Goal: Transaction & Acquisition: Book appointment/travel/reservation

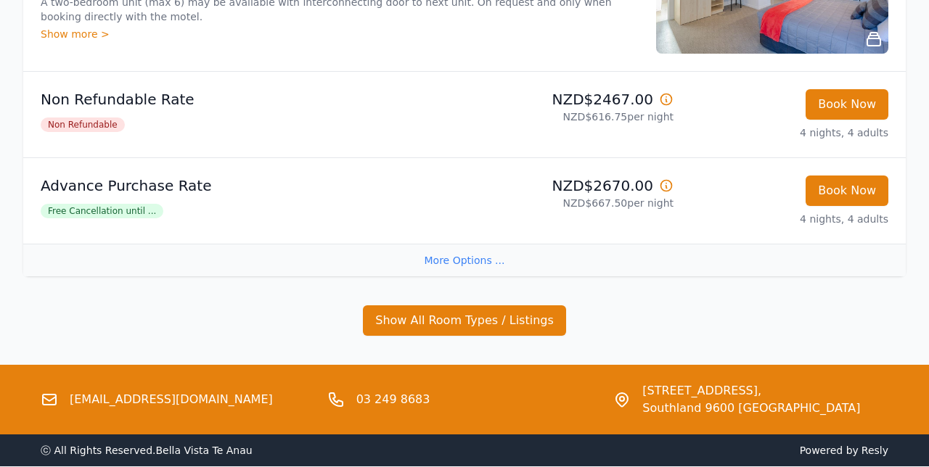
scroll to position [442, 0]
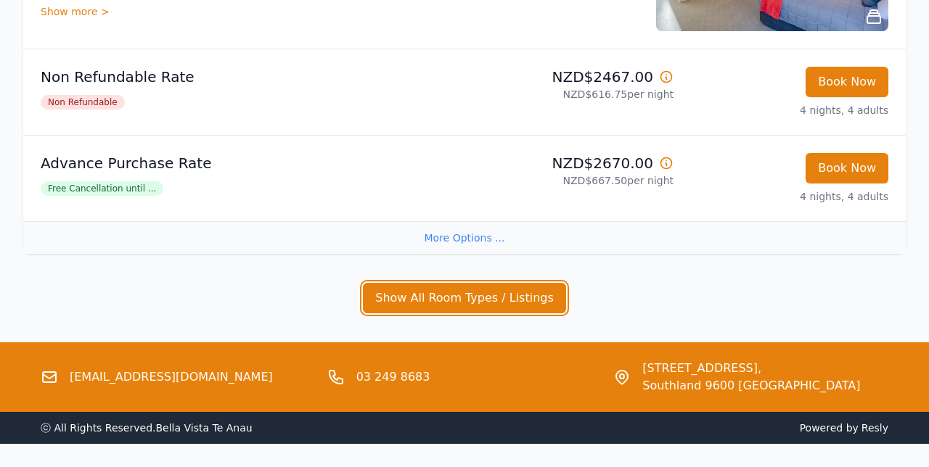
click at [444, 306] on button "Show All Room Types / Listings" at bounding box center [464, 298] width 203 height 30
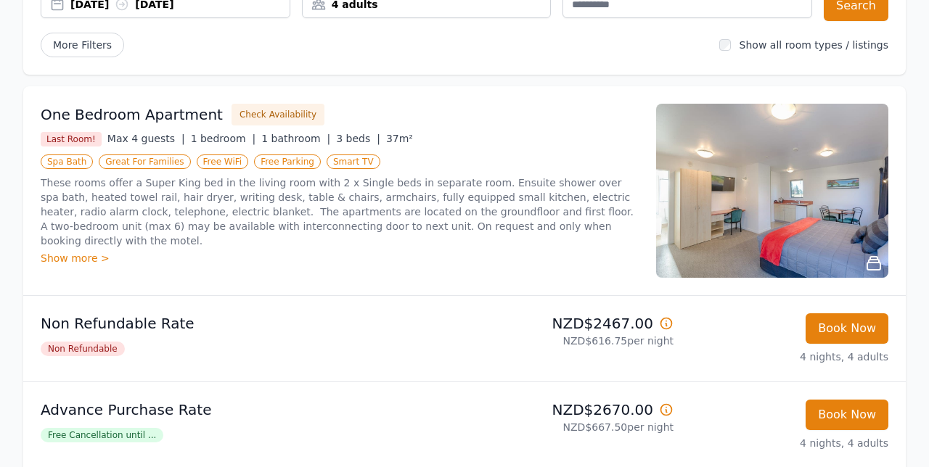
scroll to position [193, 0]
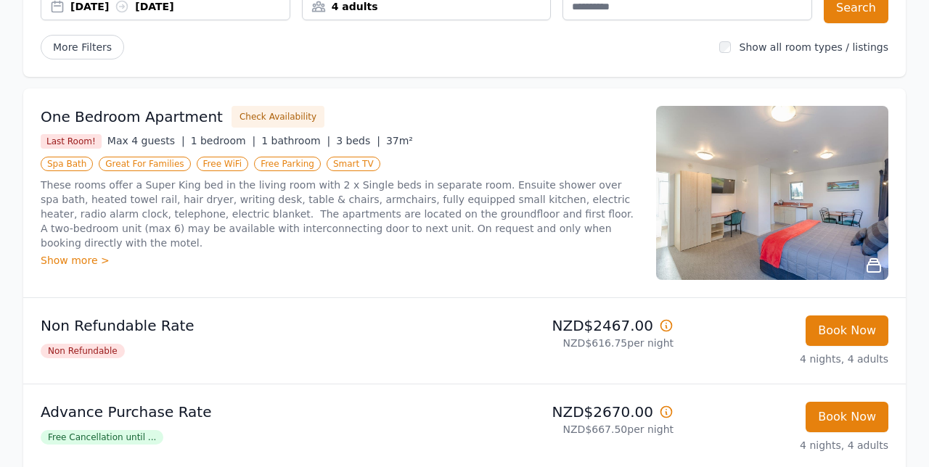
click at [750, 237] on img at bounding box center [772, 193] width 232 height 174
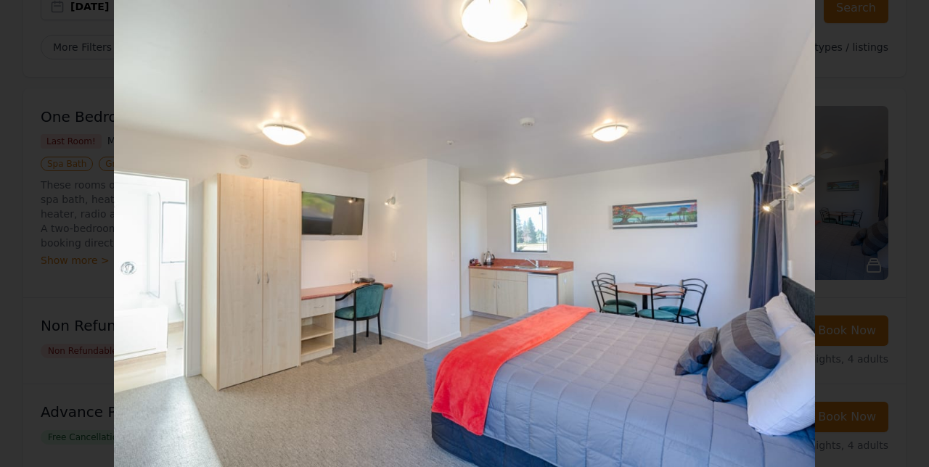
click at [900, 24] on icon "button" at bounding box center [905, 15] width 23 height 23
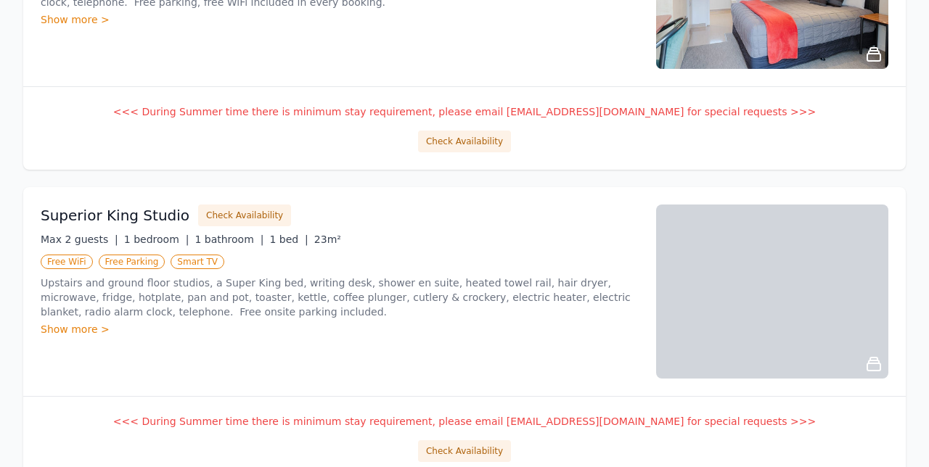
scroll to position [838, 0]
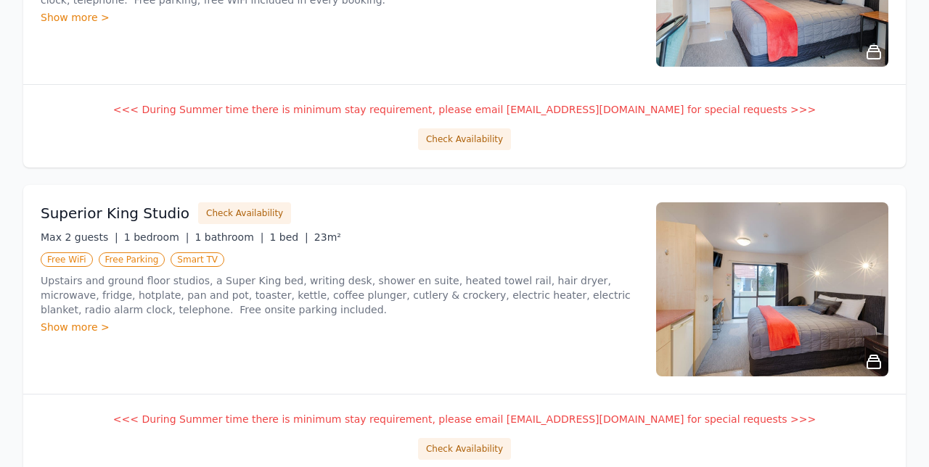
click at [290, 274] on p "Upstairs and ground floor studios, a Super King bed, writing desk, shower en su…" at bounding box center [340, 296] width 598 height 44
click at [160, 205] on h3 "Superior King Studio" at bounding box center [115, 213] width 149 height 20
click at [480, 454] on button "Check Availability" at bounding box center [464, 449] width 93 height 22
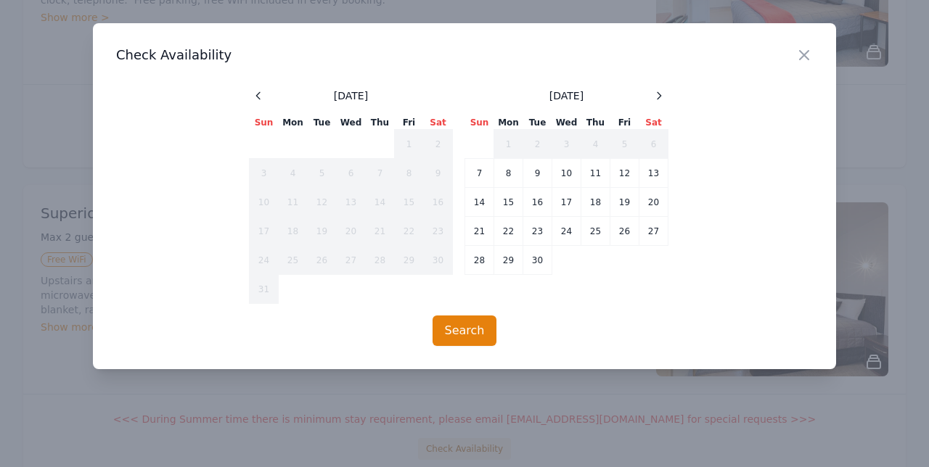
click at [660, 96] on icon at bounding box center [659, 96] width 12 height 12
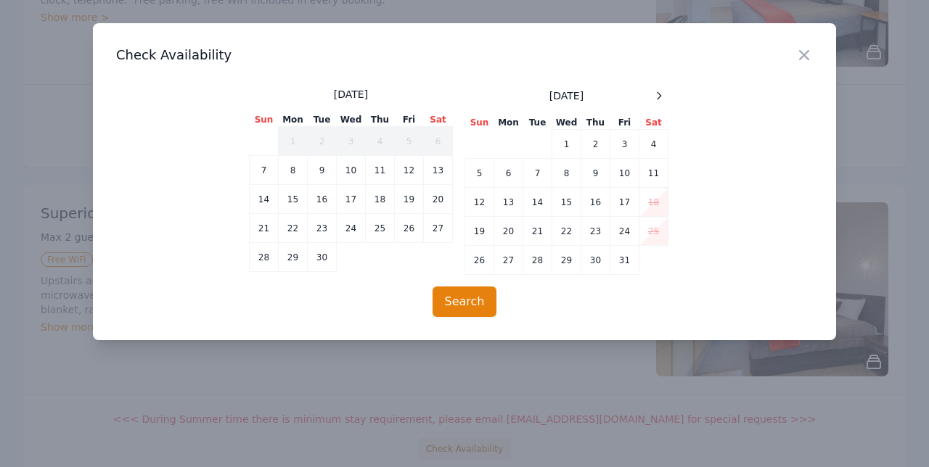
click at [659, 96] on icon at bounding box center [659, 96] width 12 height 12
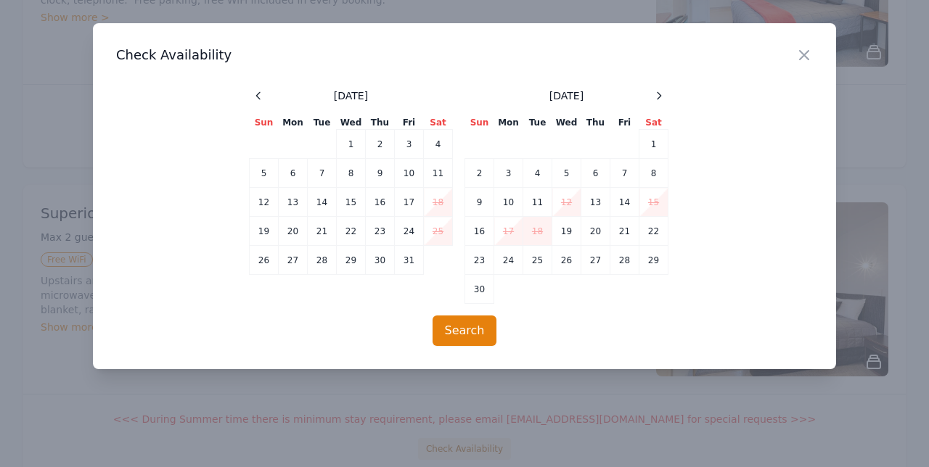
click at [626, 232] on td "21" at bounding box center [624, 231] width 29 height 29
click at [512, 263] on td "24" at bounding box center [508, 260] width 29 height 29
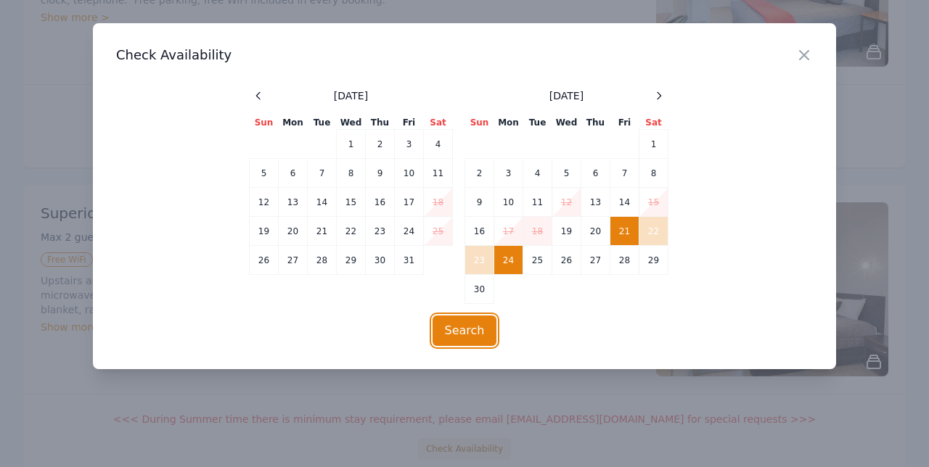
click at [471, 330] on button "Search" at bounding box center [465, 331] width 65 height 30
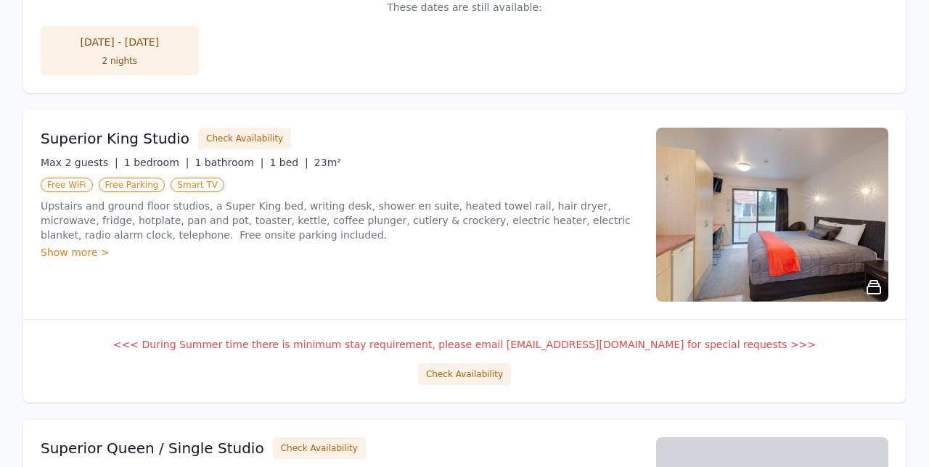
scroll to position [869, 0]
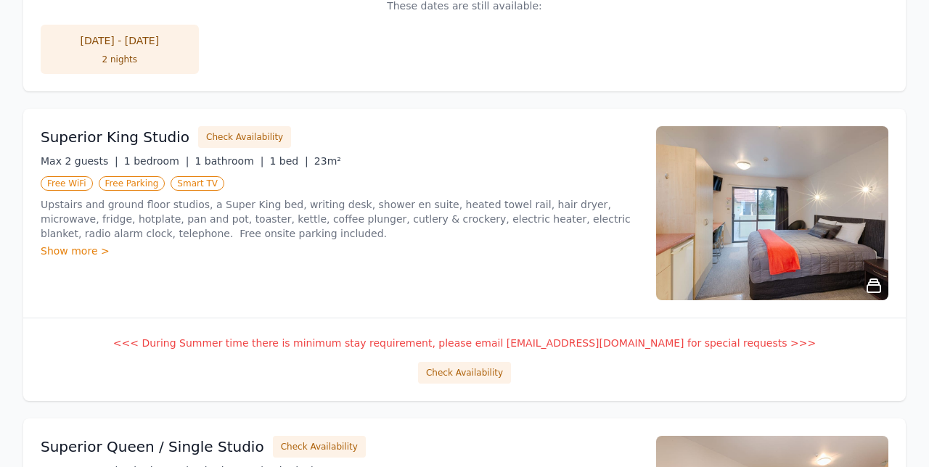
click at [235, 136] on button "Check Availability" at bounding box center [244, 137] width 93 height 22
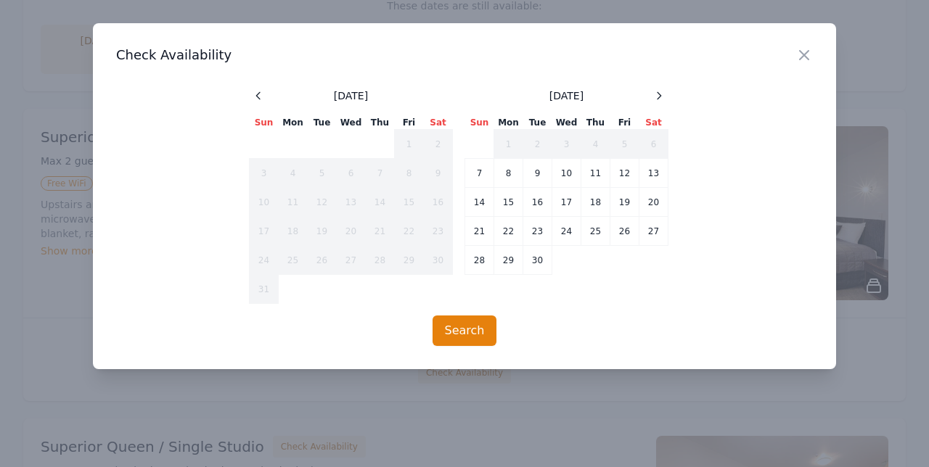
click at [660, 95] on icon at bounding box center [660, 95] width 4 height 7
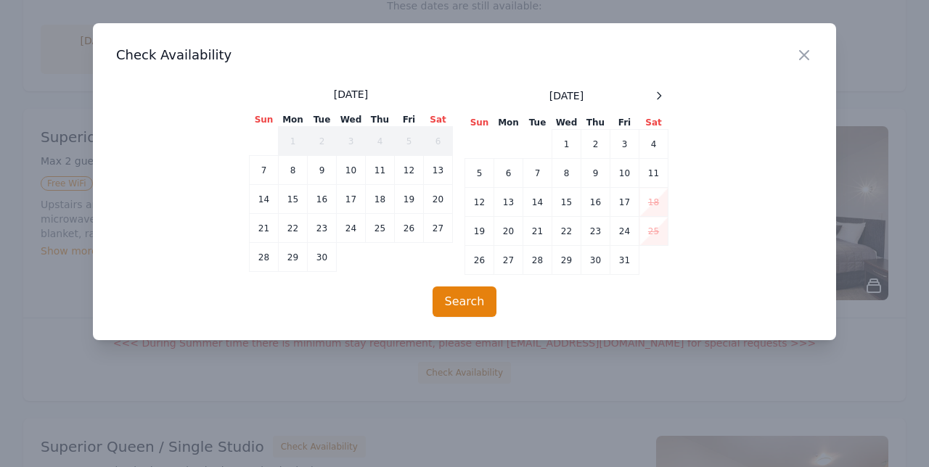
click at [667, 97] on div at bounding box center [658, 95] width 17 height 17
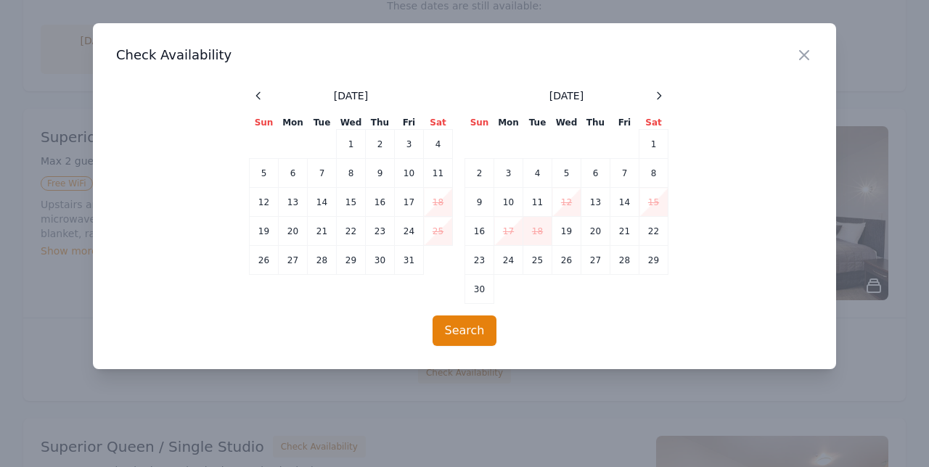
click at [625, 232] on td "21" at bounding box center [624, 231] width 29 height 29
click at [507, 263] on td "24" at bounding box center [508, 260] width 29 height 29
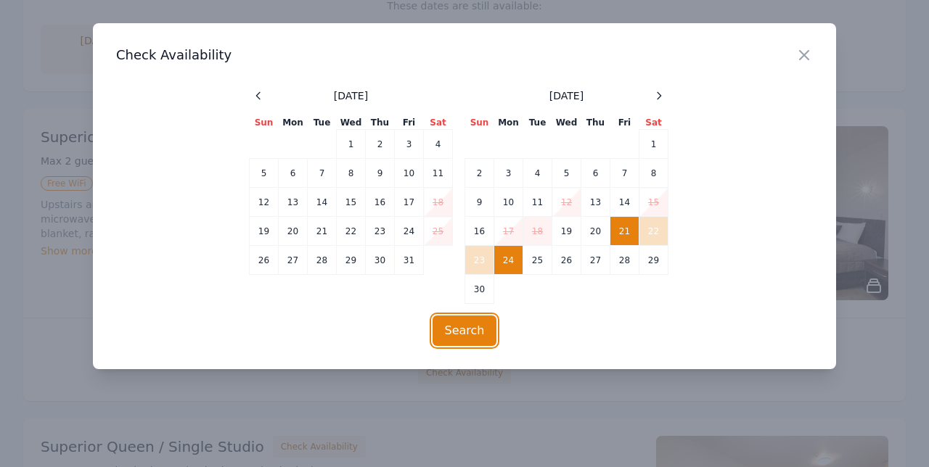
click at [486, 335] on button "Search" at bounding box center [465, 331] width 65 height 30
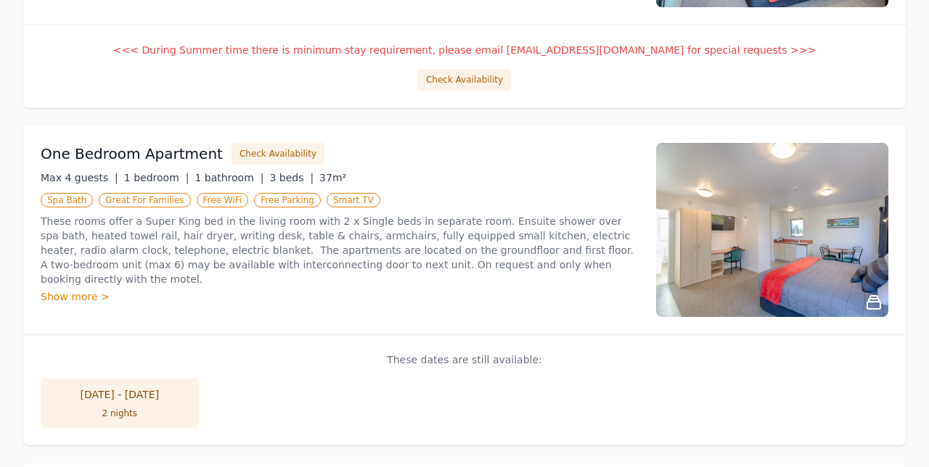
scroll to position [517, 0]
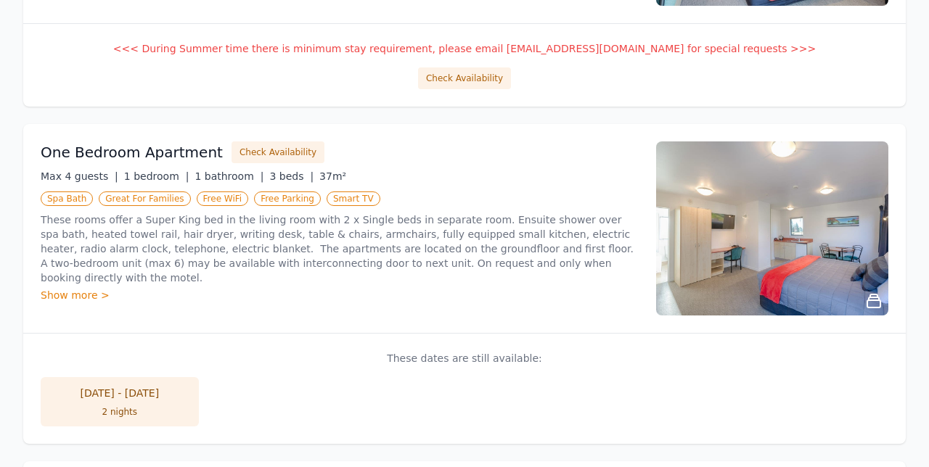
click at [879, 422] on ul "[DATE] - [DATE] 2 nights" at bounding box center [465, 401] width 848 height 49
click at [861, 425] on ul "[DATE] - [DATE] 2 nights" at bounding box center [465, 401] width 848 height 49
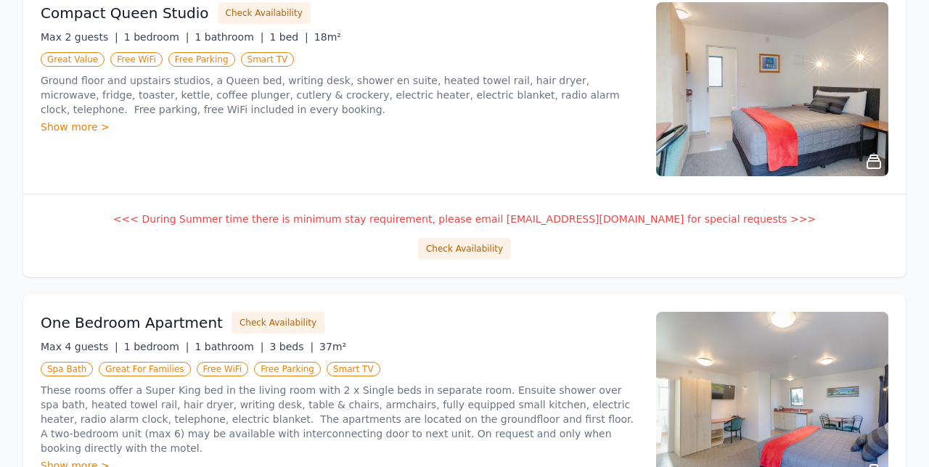
scroll to position [0, 0]
